Goal: Transaction & Acquisition: Book appointment/travel/reservation

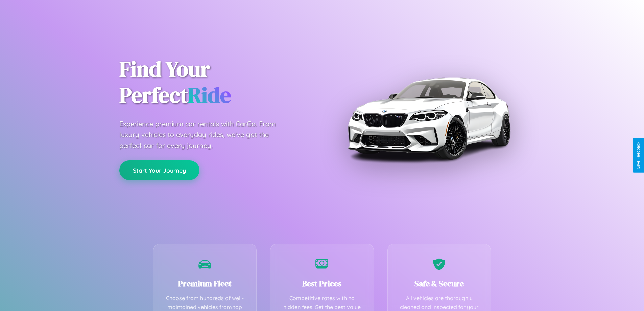
click at [159, 170] on button "Start Your Journey" at bounding box center [159, 170] width 80 height 20
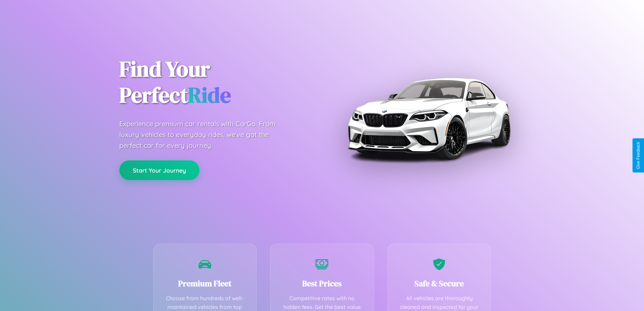
click at [159, 170] on button "Start Your Journey" at bounding box center [159, 170] width 80 height 20
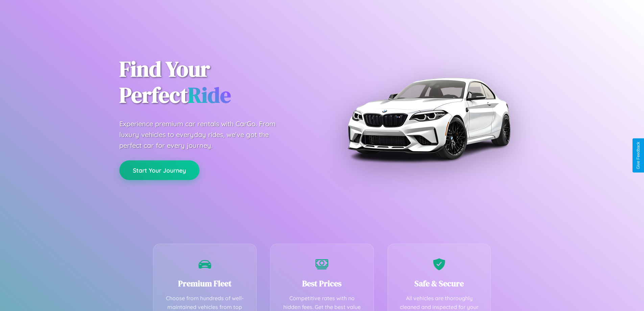
click at [159, 170] on button "Start Your Journey" at bounding box center [159, 170] width 80 height 20
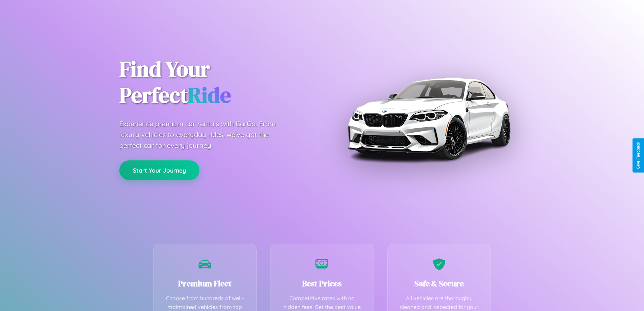
click at [159, 170] on button "Start Your Journey" at bounding box center [159, 170] width 80 height 20
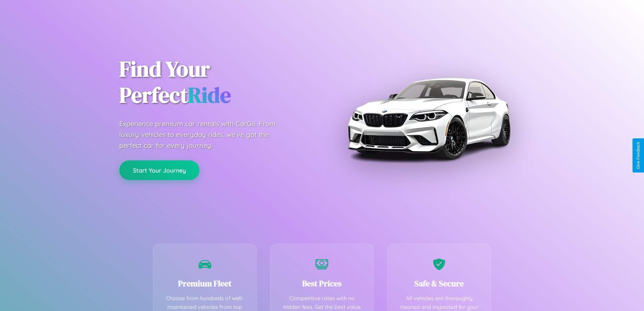
click at [159, 170] on button "Start Your Journey" at bounding box center [159, 170] width 80 height 20
